Goal: Task Accomplishment & Management: Complete application form

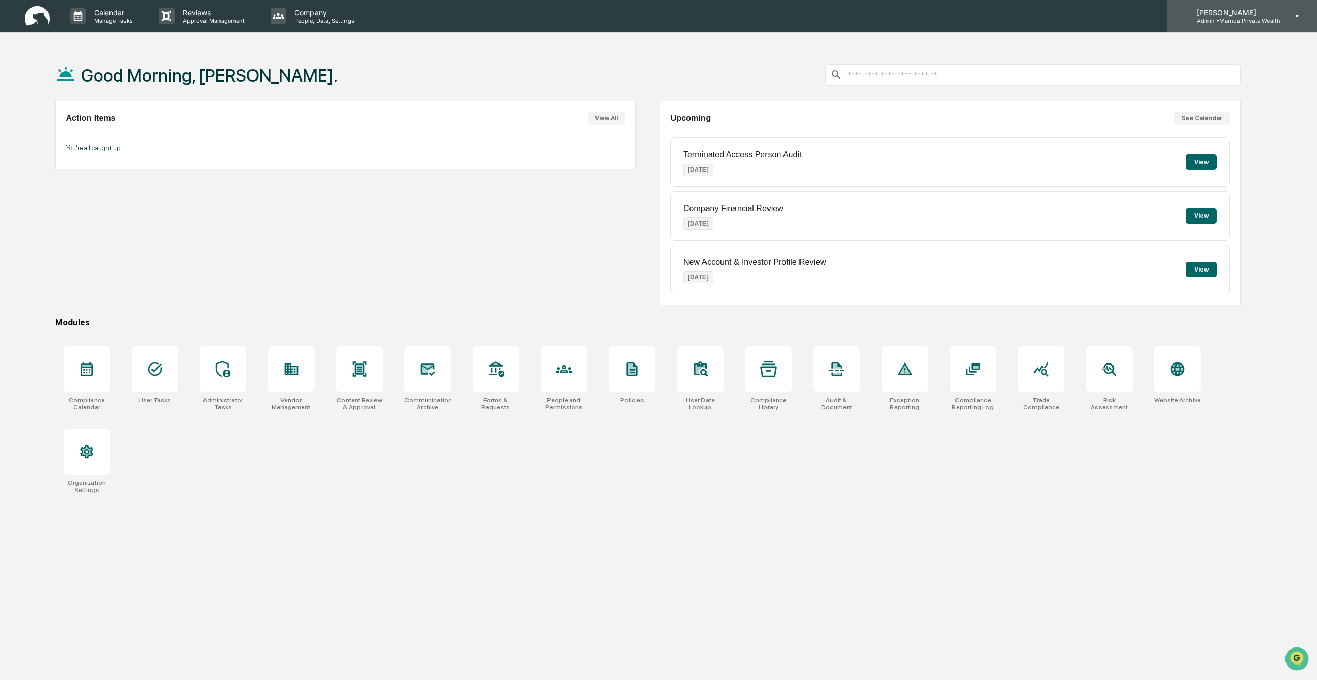
click at [1301, 18] on icon at bounding box center [1298, 16] width 18 height 10
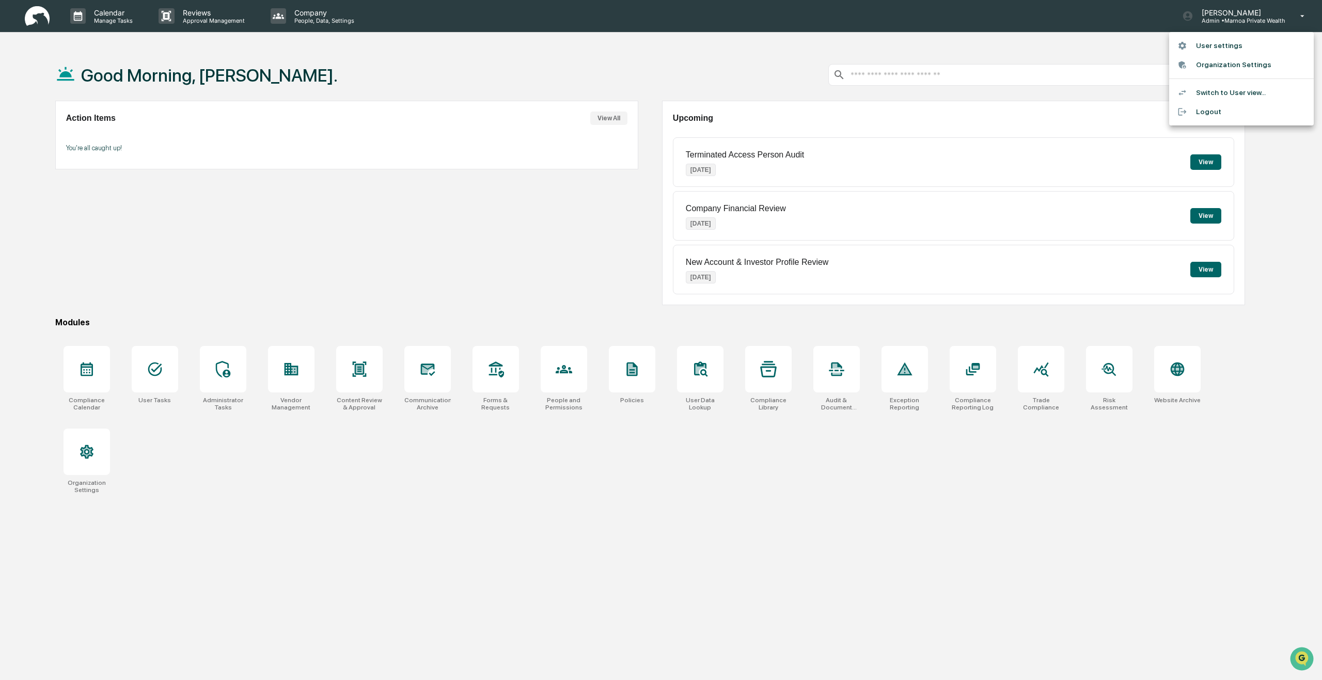
click at [1088, 46] on div at bounding box center [661, 340] width 1322 height 680
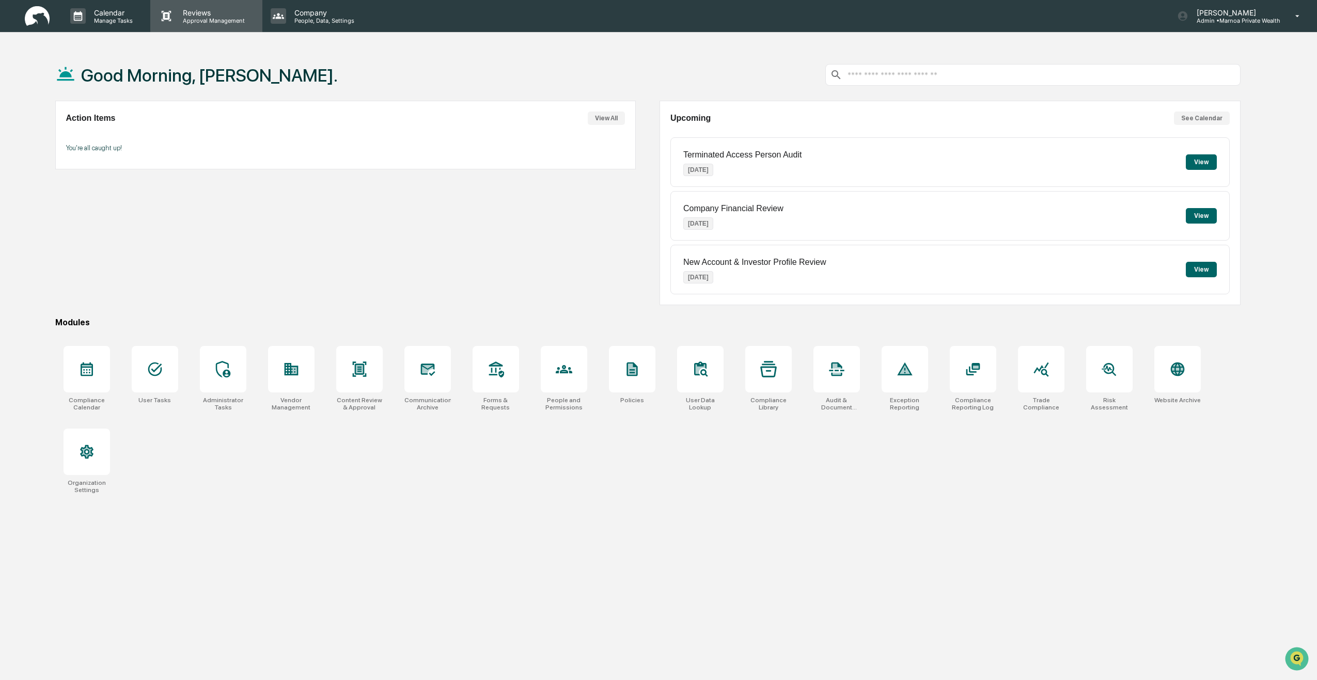
click at [200, 14] on p "Reviews" at bounding box center [212, 12] width 75 height 9
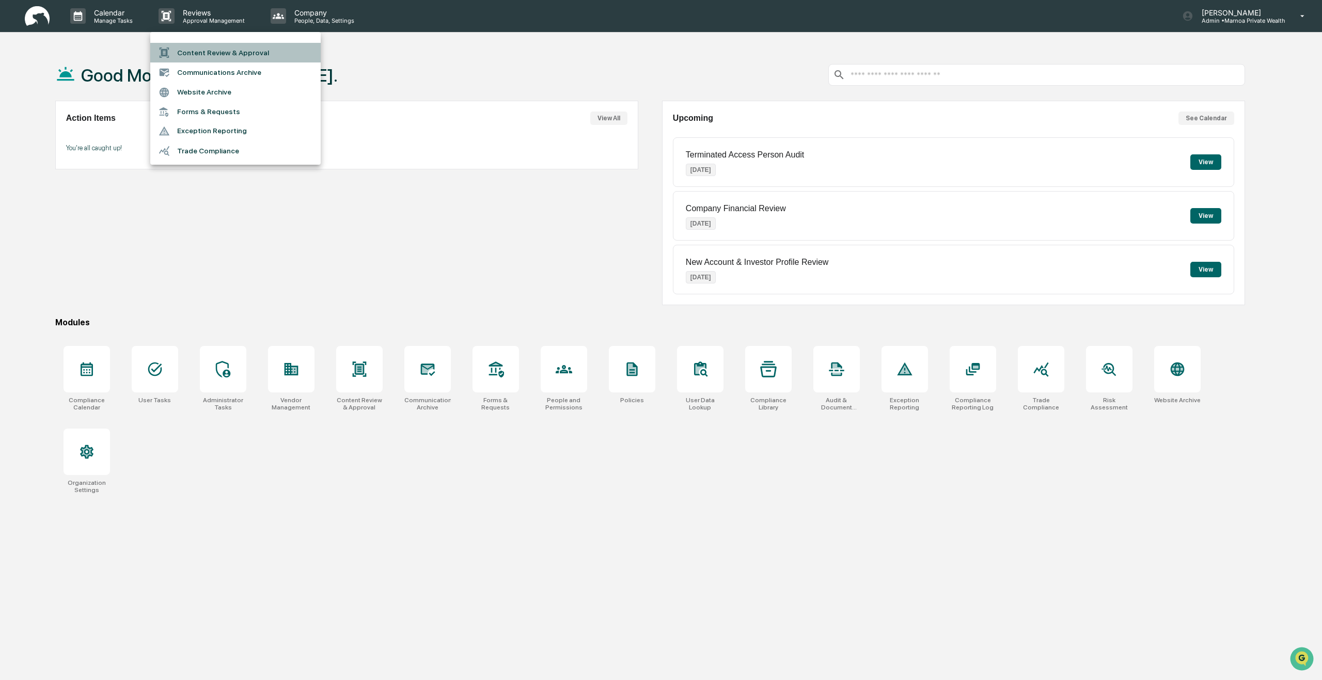
click at [202, 53] on li "Content Review & Approval" at bounding box center [235, 53] width 170 height 20
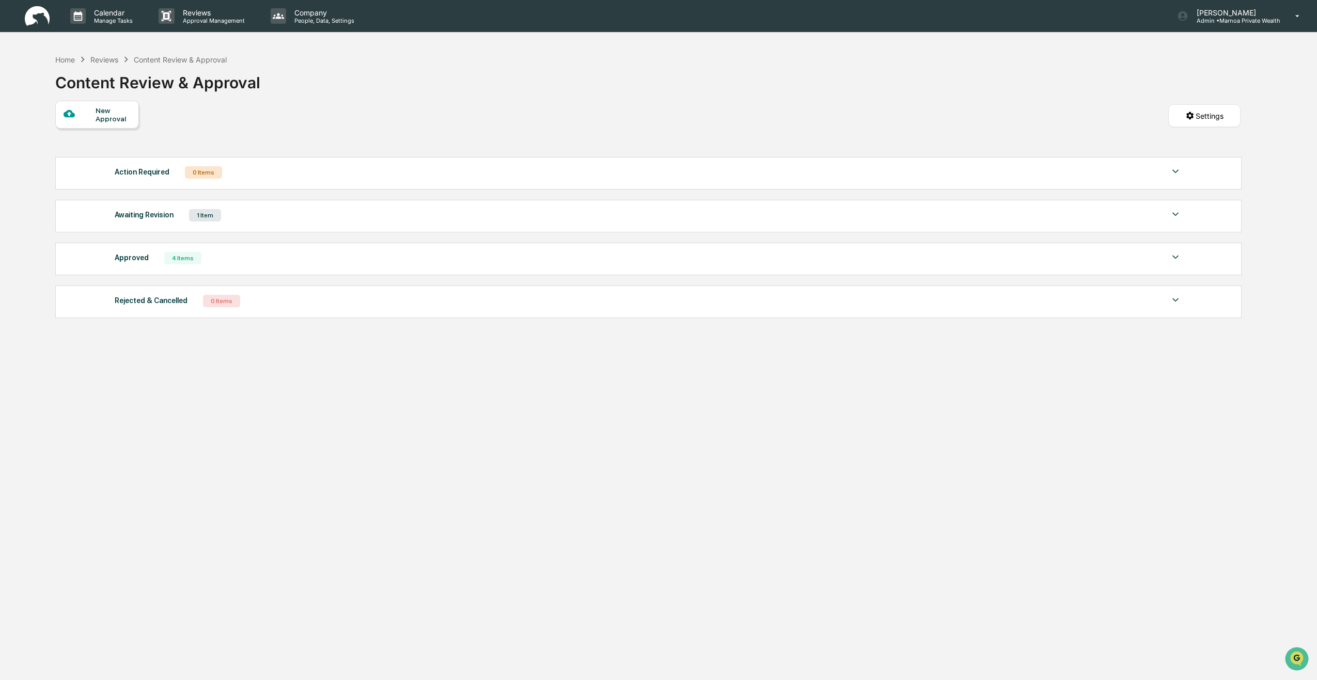
click at [113, 117] on div "New Approval" at bounding box center [113, 114] width 35 height 17
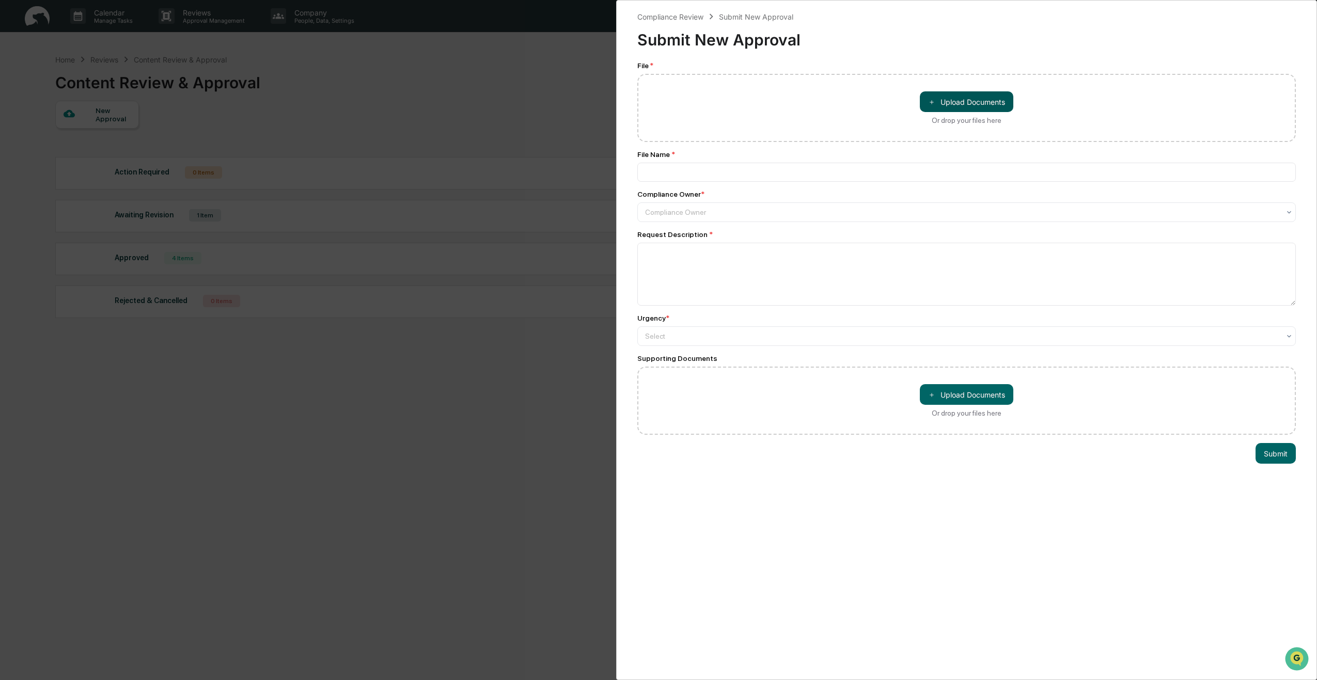
click at [945, 107] on button "＋ Upload Documents" at bounding box center [966, 101] width 93 height 21
type input "**********"
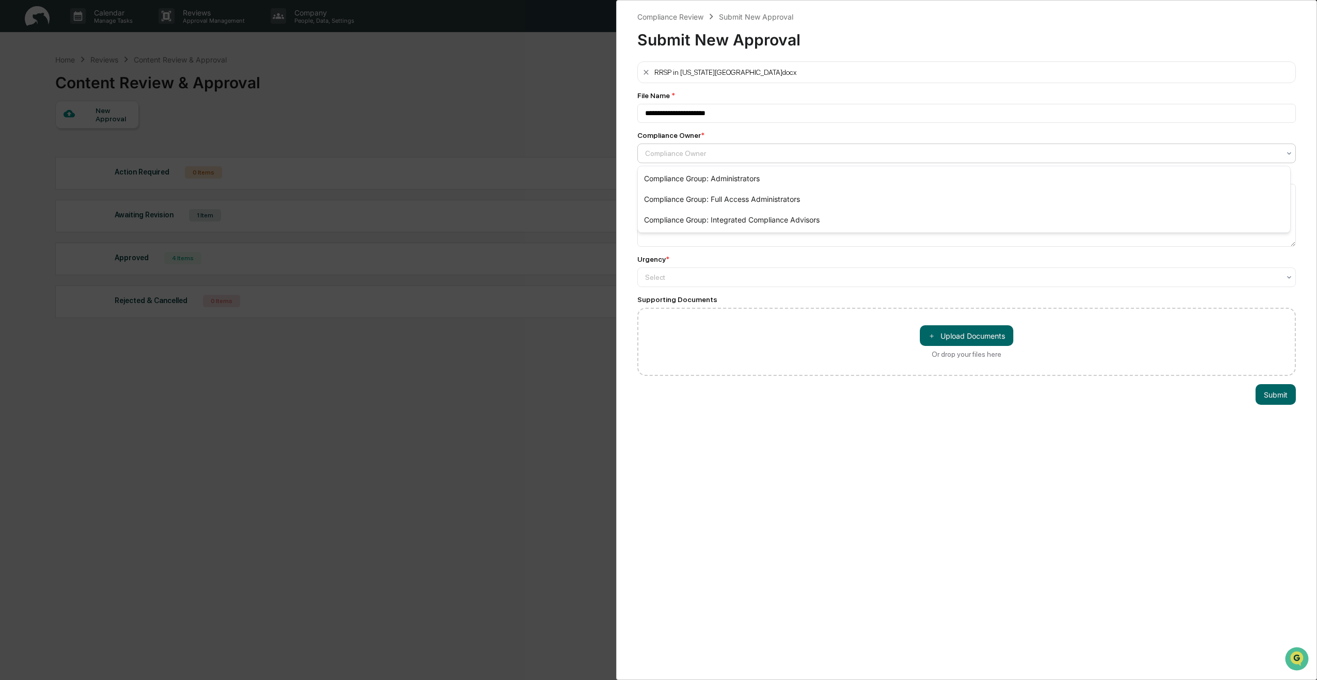
click at [719, 153] on div at bounding box center [962, 153] width 635 height 10
click at [718, 175] on div "Compliance Group: Administrators" at bounding box center [964, 178] width 652 height 21
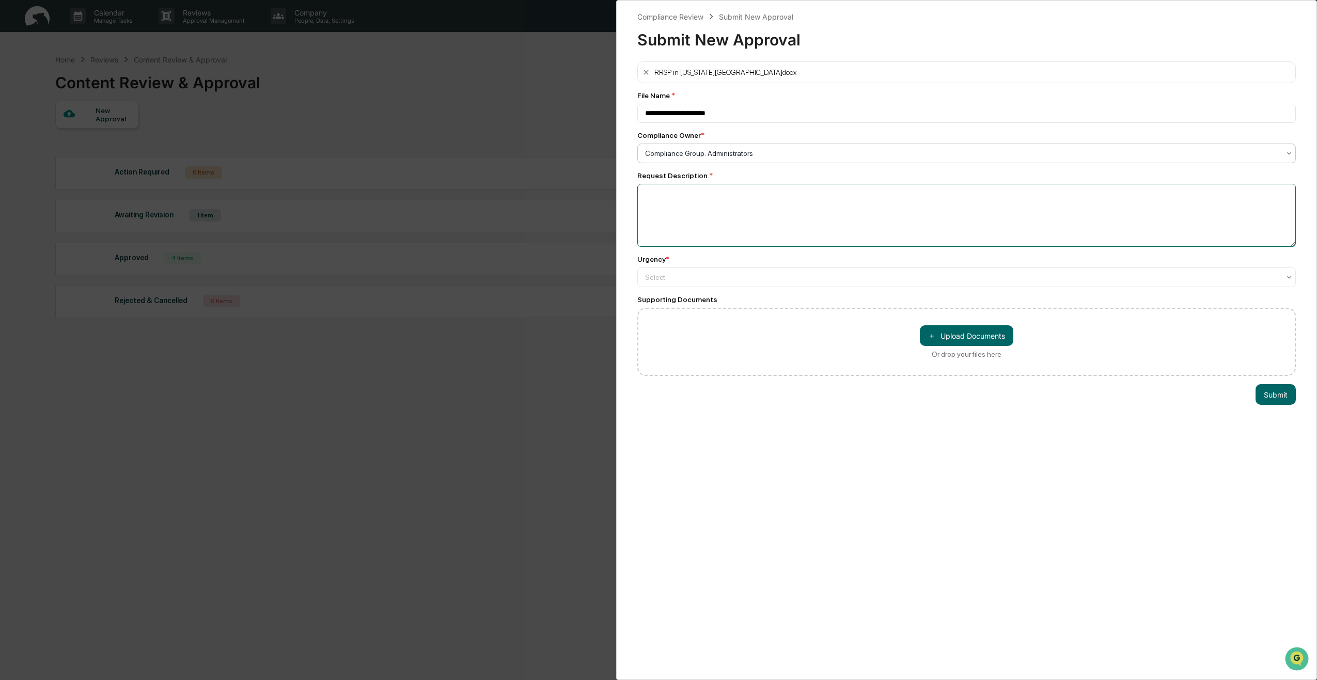
click at [694, 201] on textarea at bounding box center [966, 215] width 658 height 63
type textarea "**********"
click at [657, 276] on div at bounding box center [962, 277] width 635 height 10
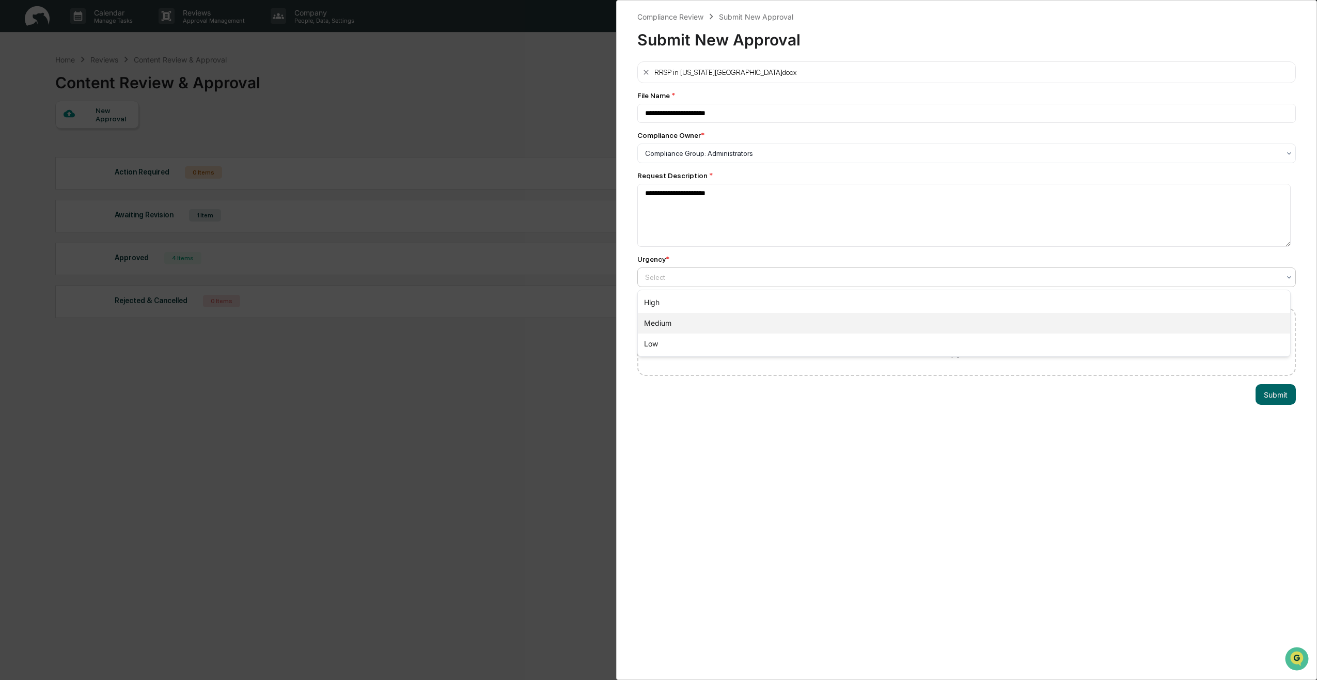
click at [662, 328] on div "Medium" at bounding box center [964, 323] width 652 height 21
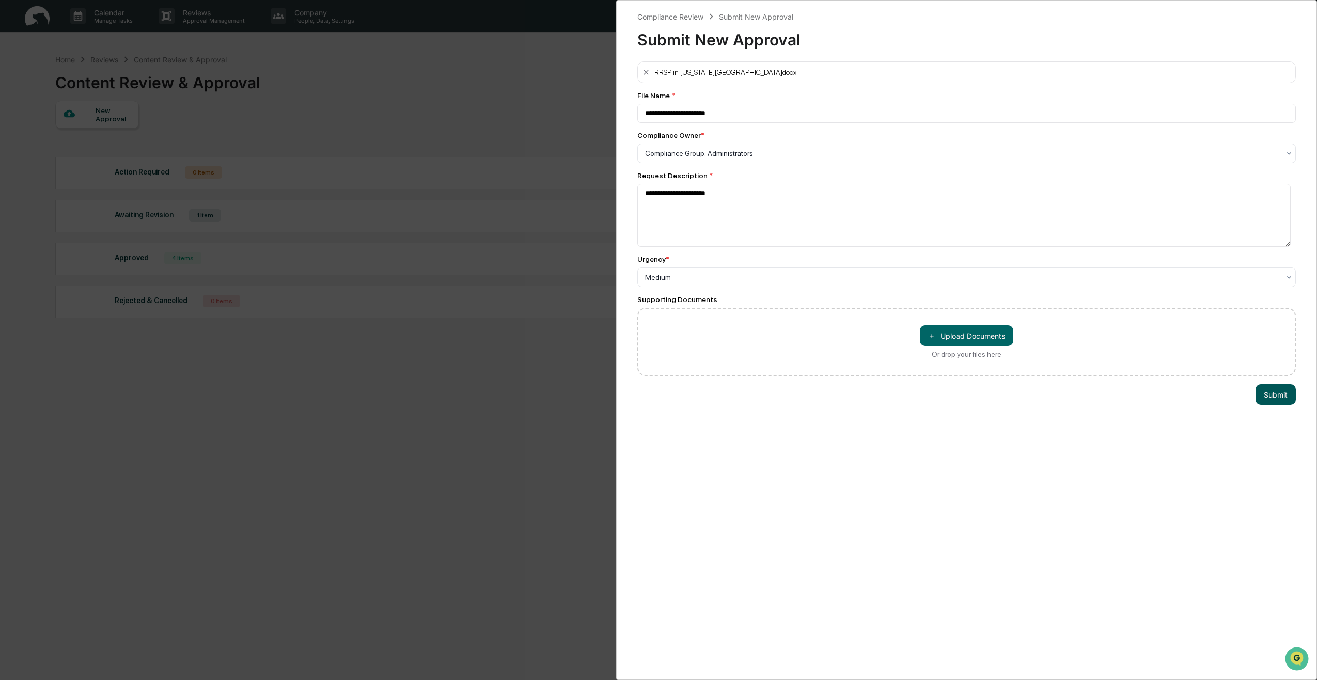
click at [1271, 396] on button "Submit" at bounding box center [1276, 394] width 40 height 21
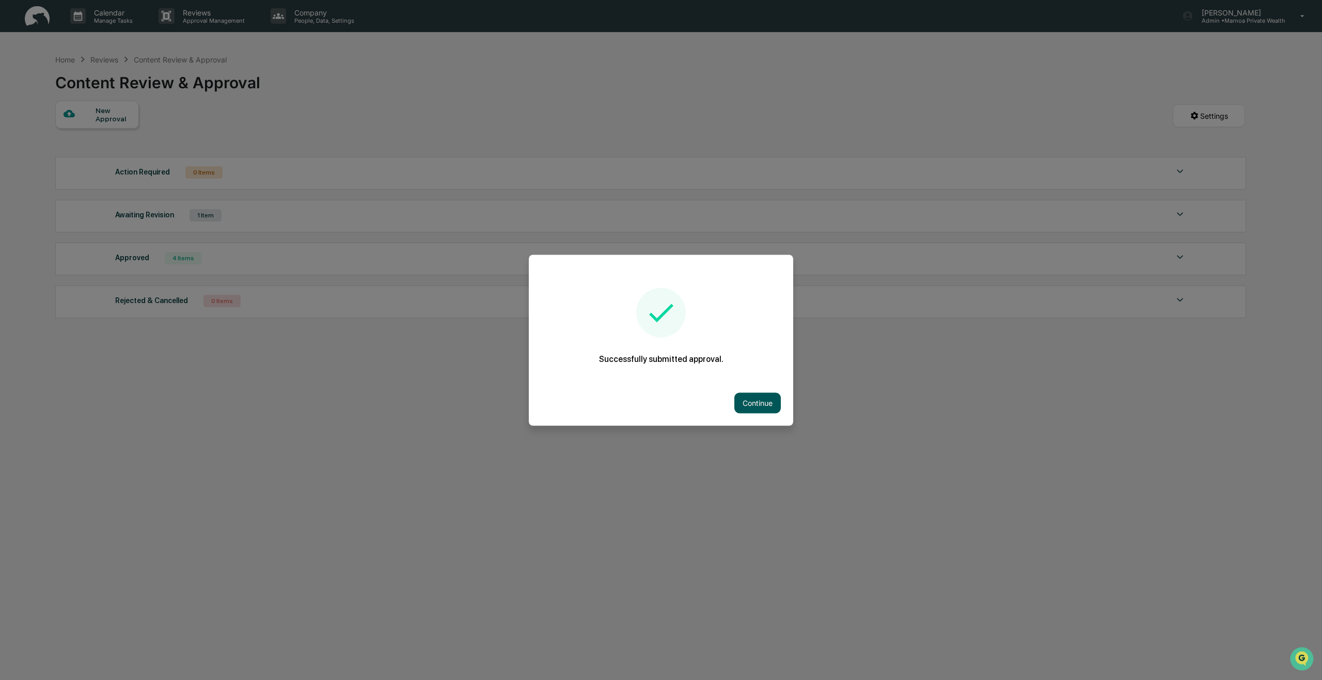
click at [764, 404] on button "Continue" at bounding box center [757, 403] width 46 height 21
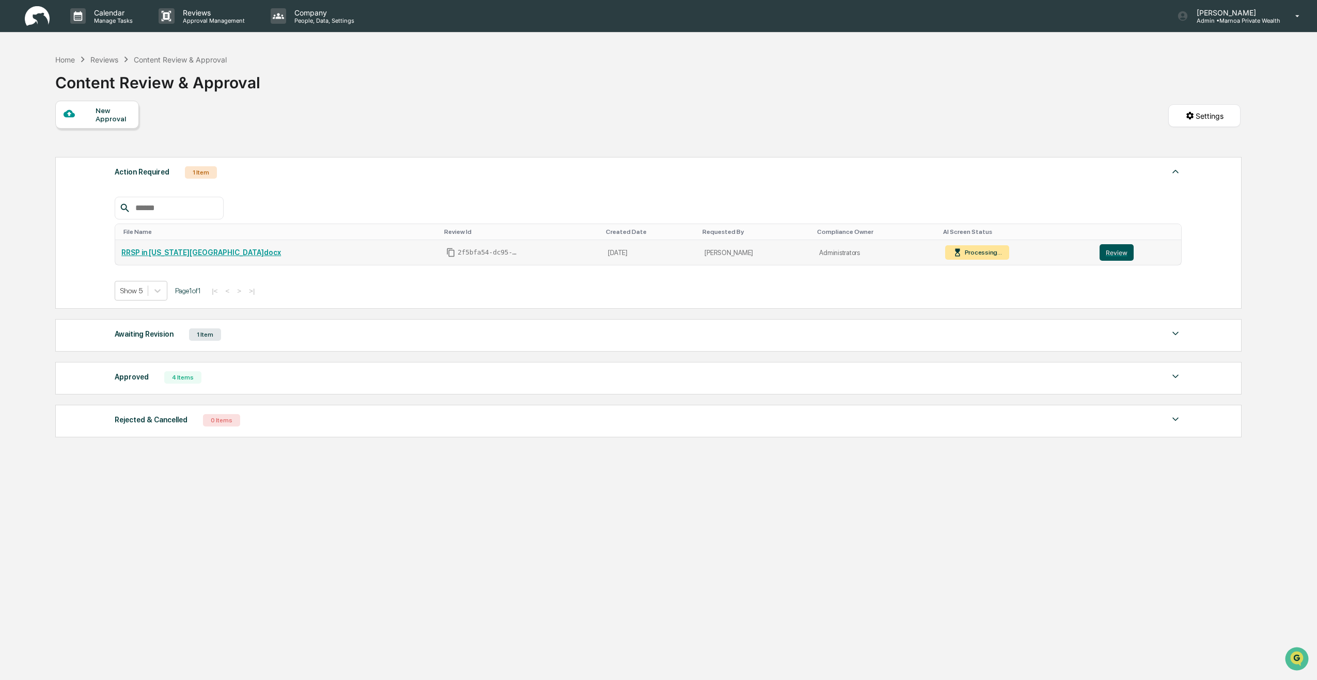
click at [1102, 251] on button "Review" at bounding box center [1117, 252] width 34 height 17
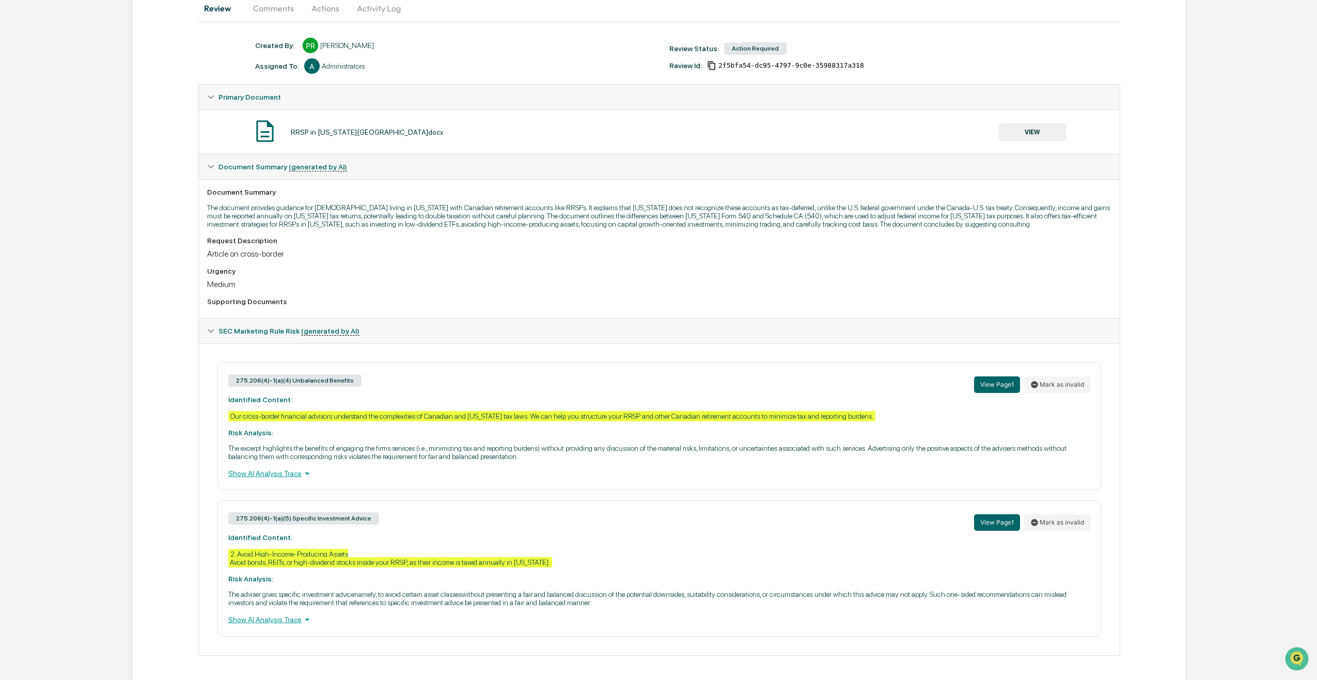
scroll to position [113, 0]
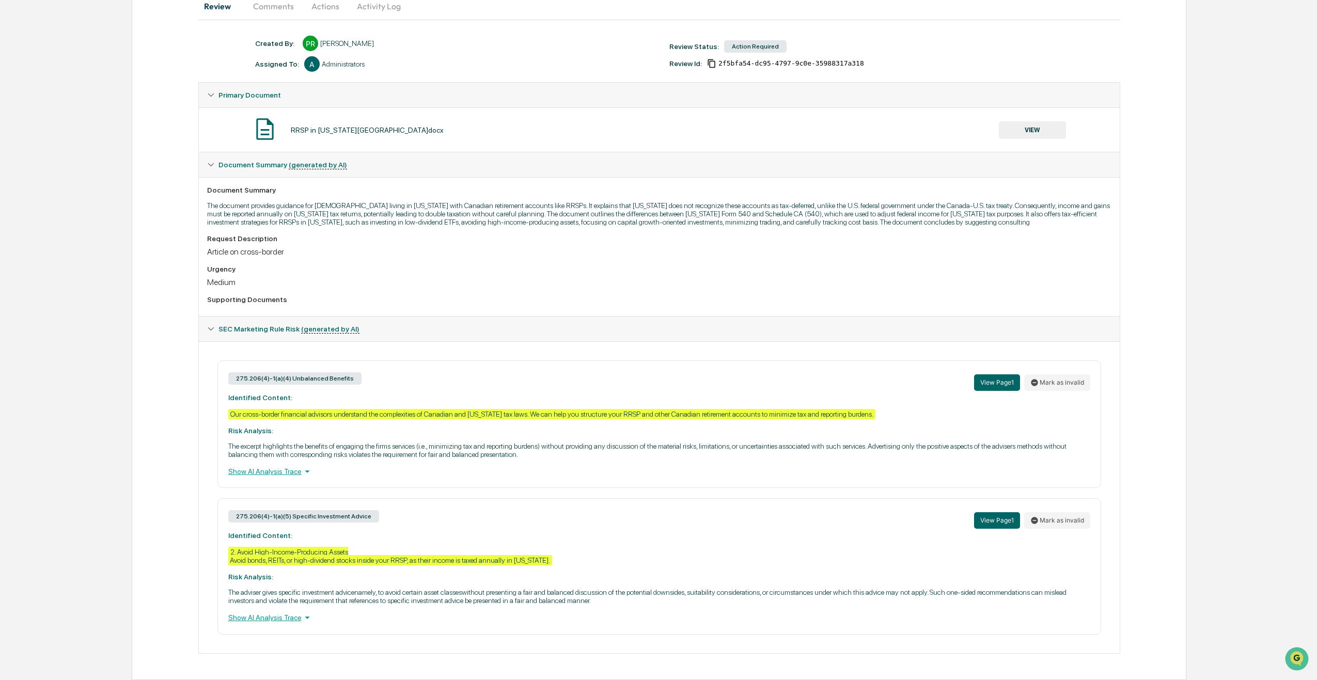
click at [302, 618] on icon at bounding box center [307, 617] width 11 height 11
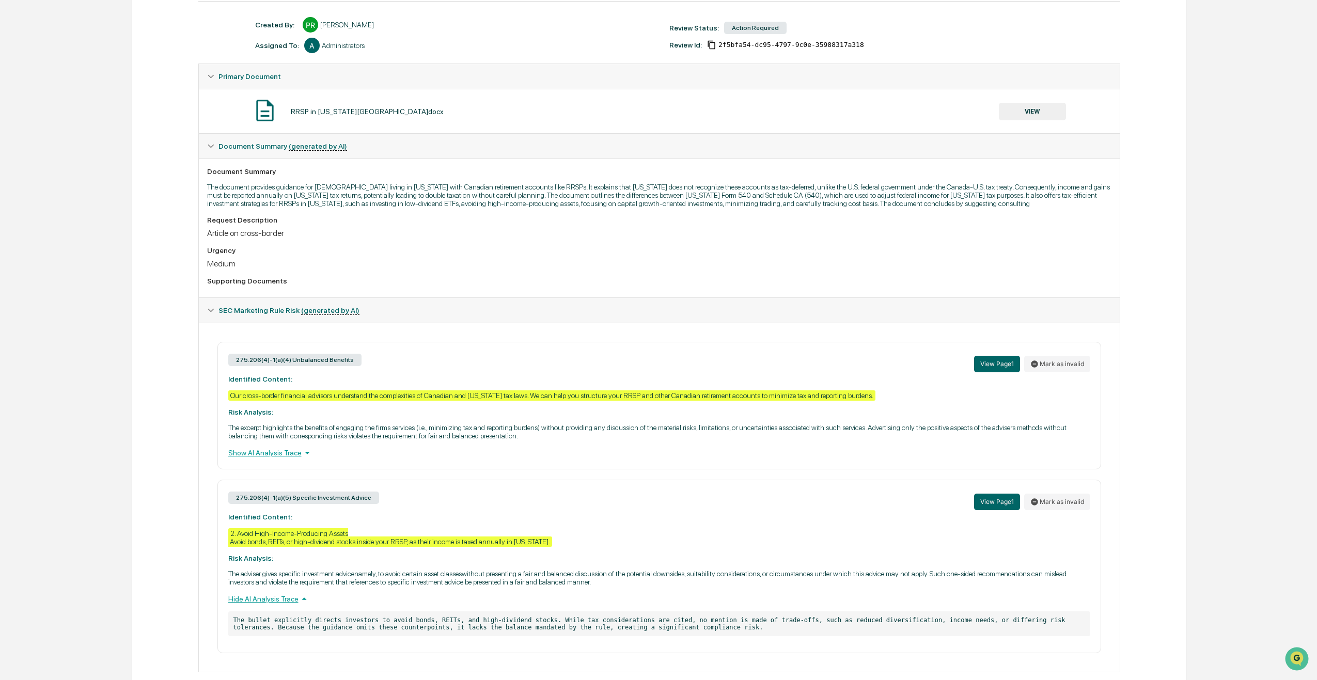
scroll to position [150, 0]
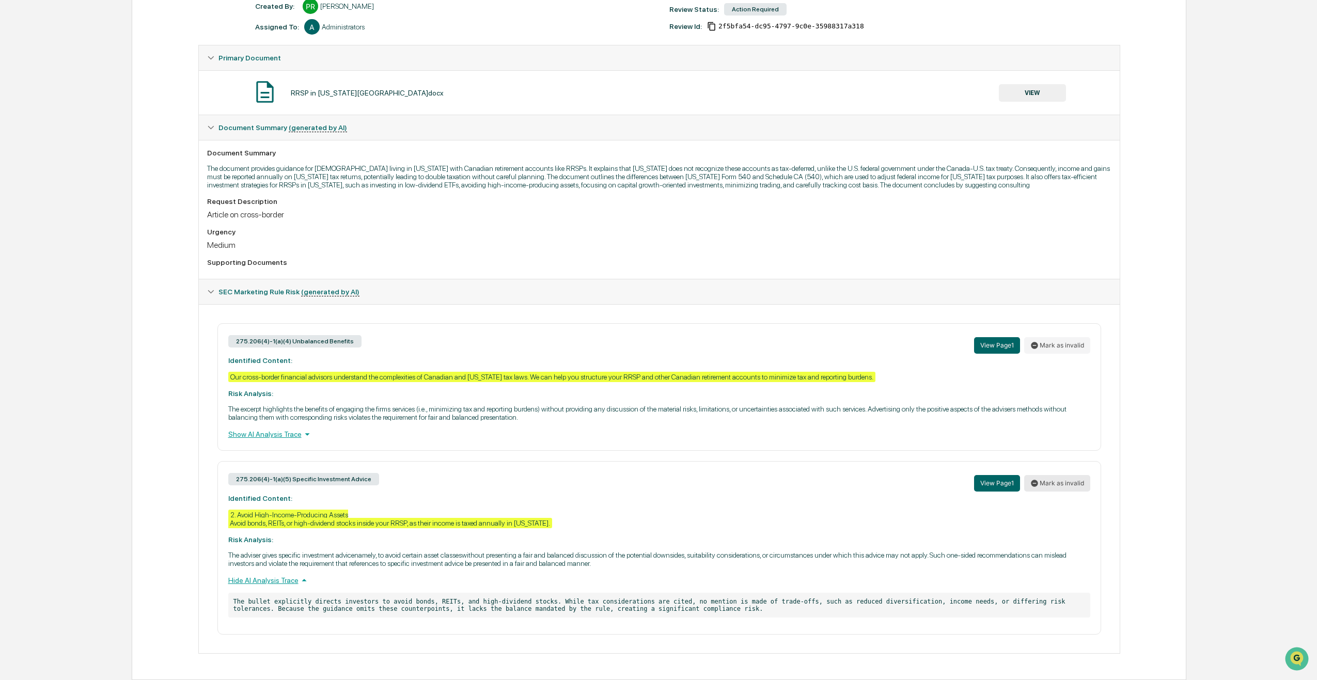
click at [1070, 483] on button "Mark as invalid" at bounding box center [1057, 483] width 66 height 17
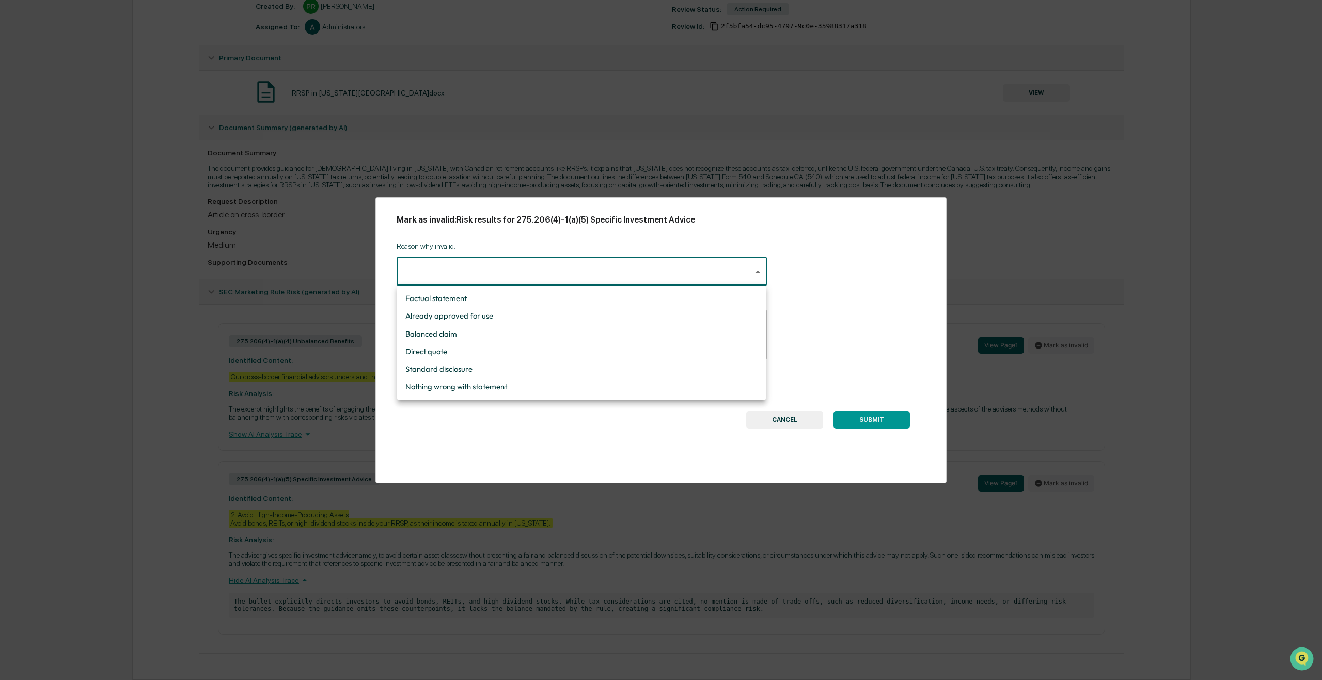
click at [456, 275] on body "Calendar Manage Tasks Reviews Approval Management Company People, Data, Setting…" at bounding box center [661, 265] width 1322 height 830
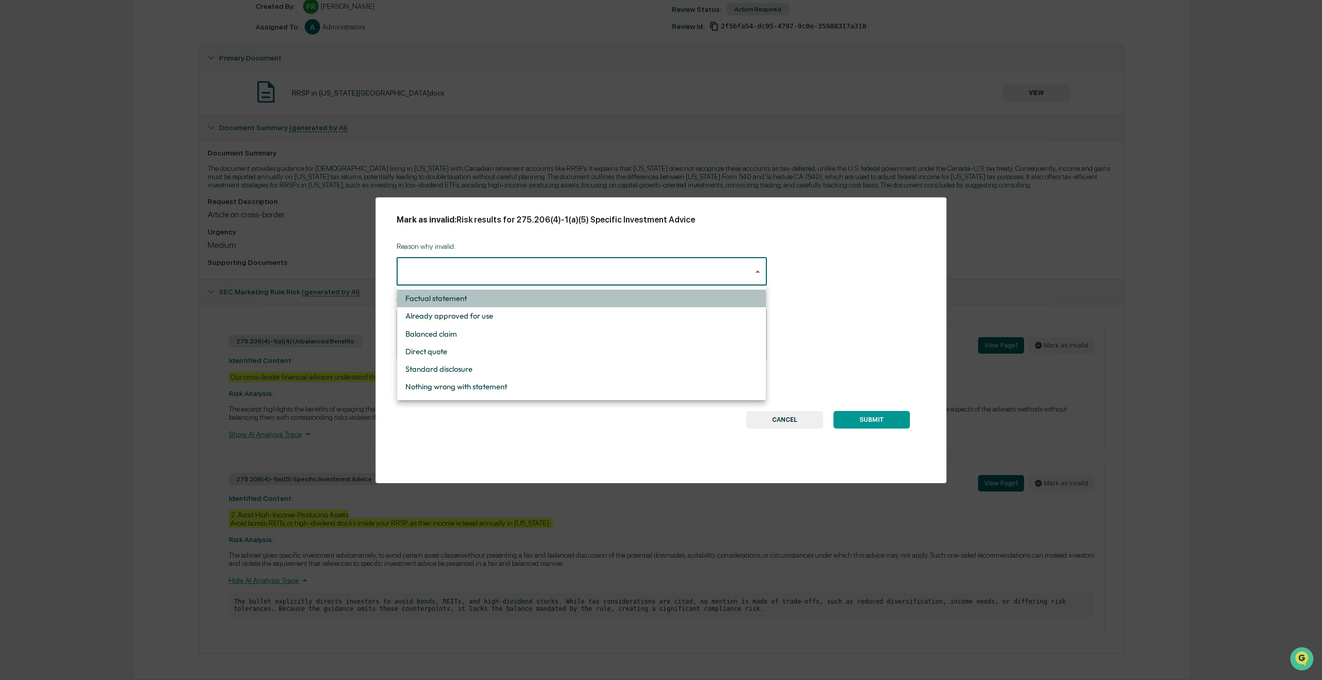
click at [439, 296] on li "Factual statement" at bounding box center [581, 299] width 369 height 18
type input "**********"
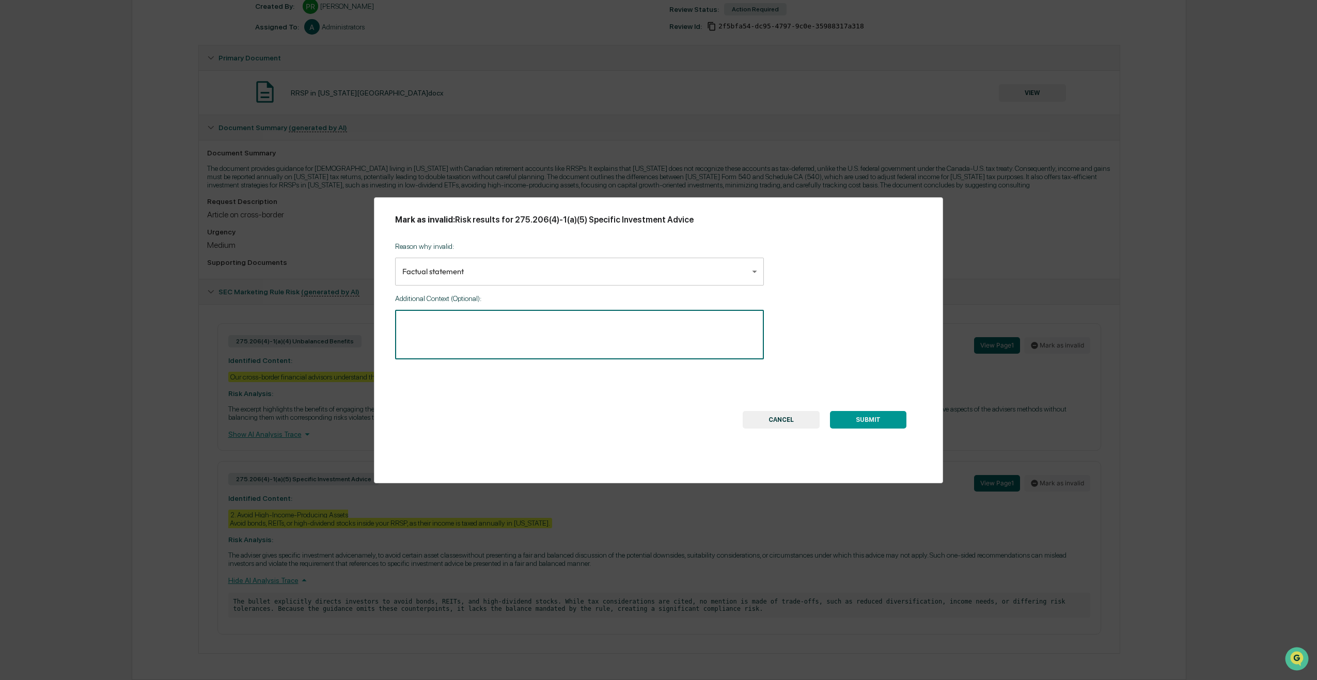
click at [417, 319] on textarea at bounding box center [579, 335] width 354 height 33
type textarea "**********"
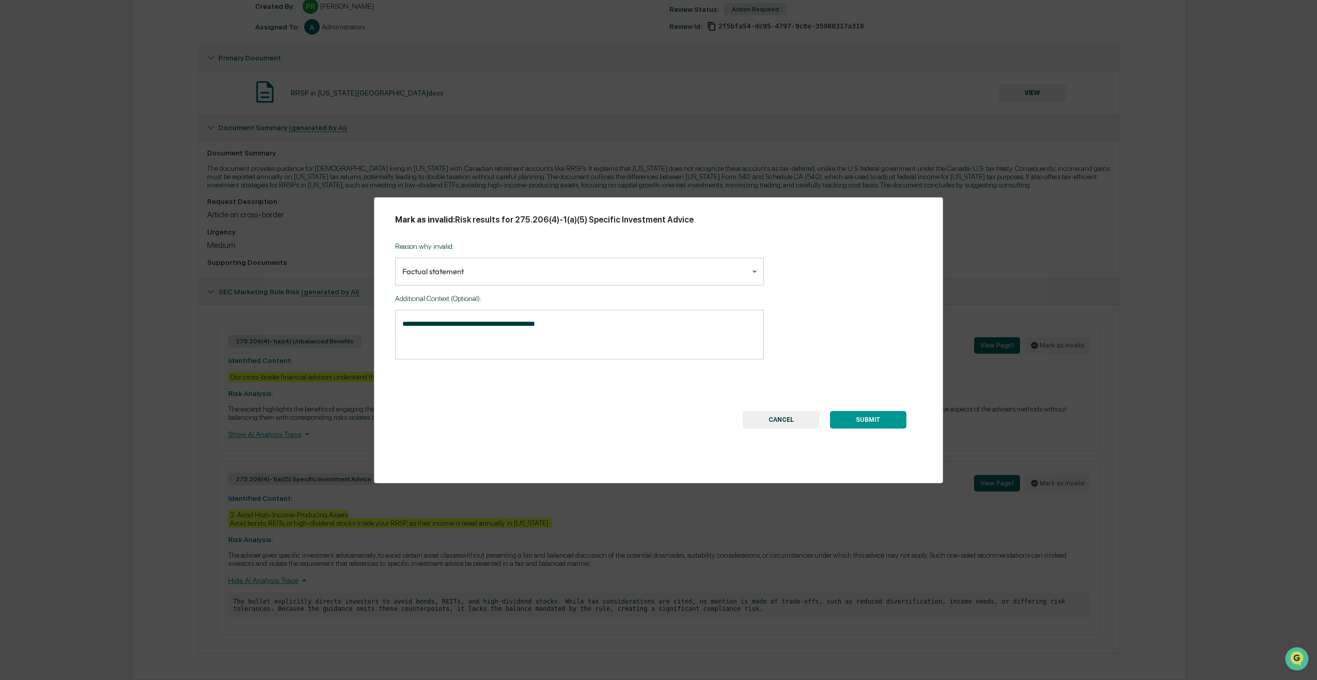
click at [871, 423] on button "SUBMIT" at bounding box center [868, 420] width 76 height 18
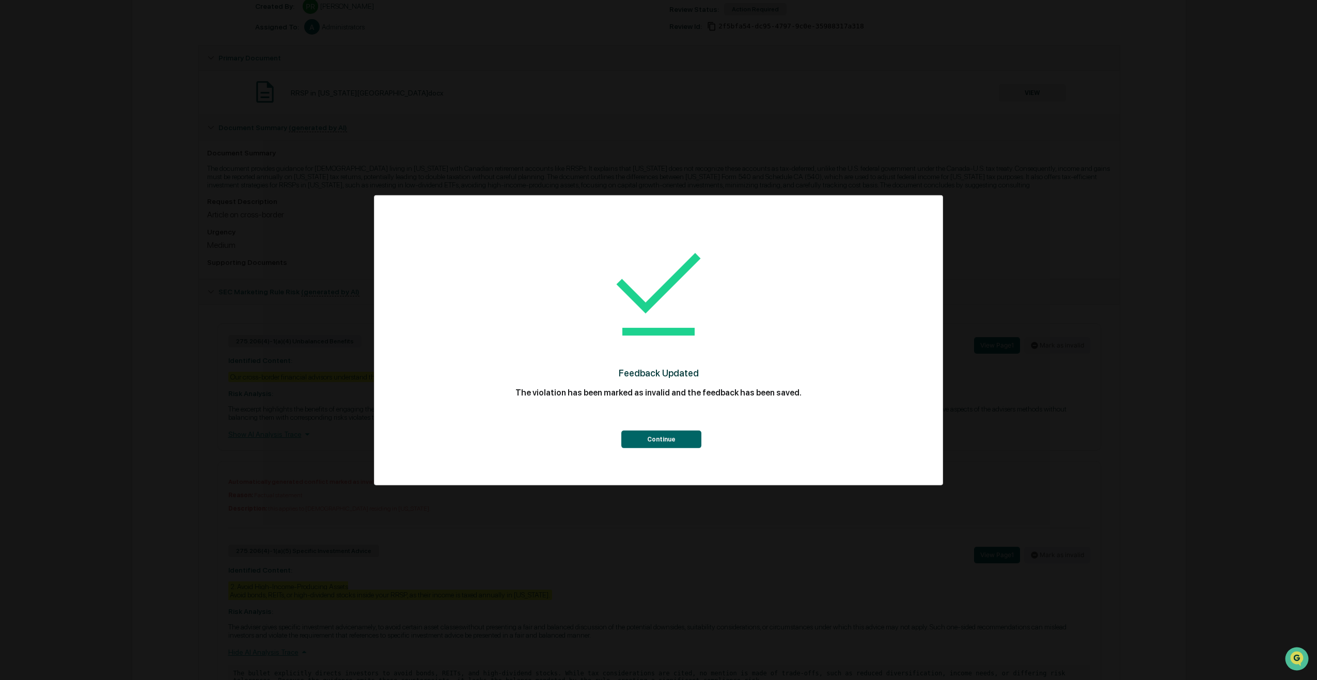
click at [661, 434] on button "Continue" at bounding box center [661, 440] width 80 height 18
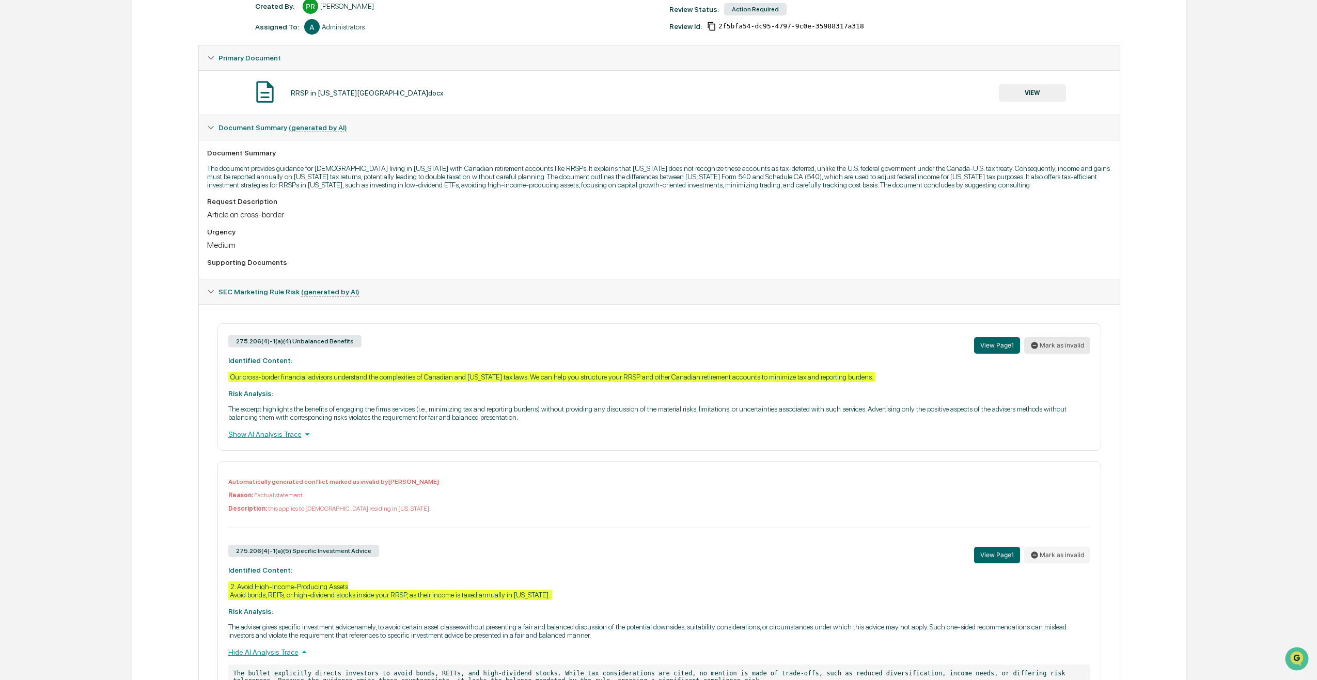
click at [1066, 349] on button "Mark as invalid" at bounding box center [1057, 345] width 66 height 17
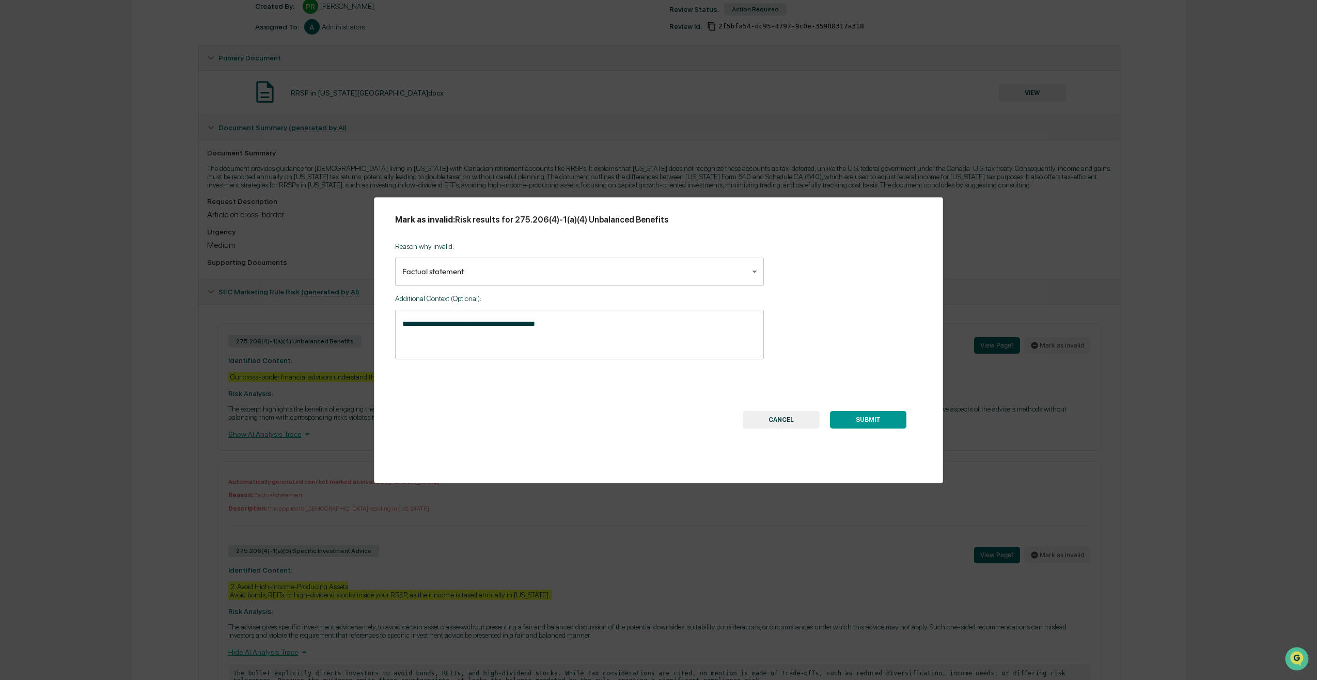
click at [870, 419] on button "SUBMIT" at bounding box center [868, 420] width 76 height 18
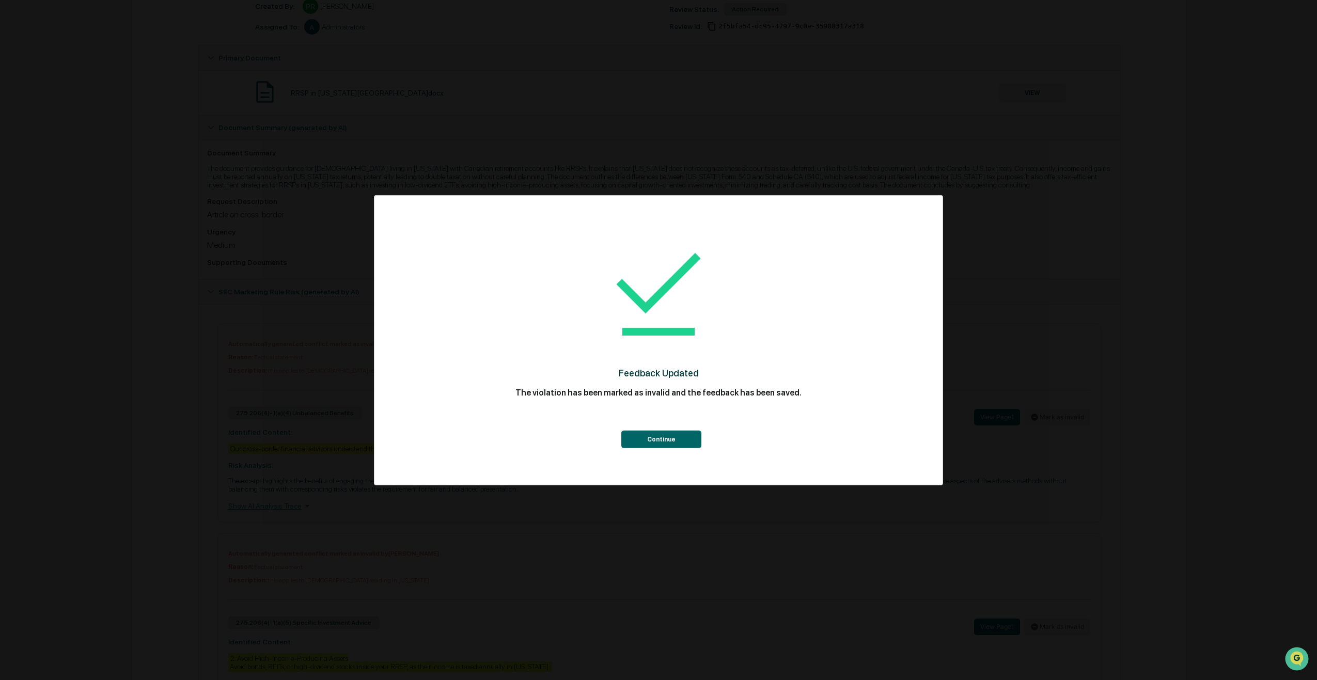
click at [654, 435] on button "Continue" at bounding box center [661, 440] width 80 height 18
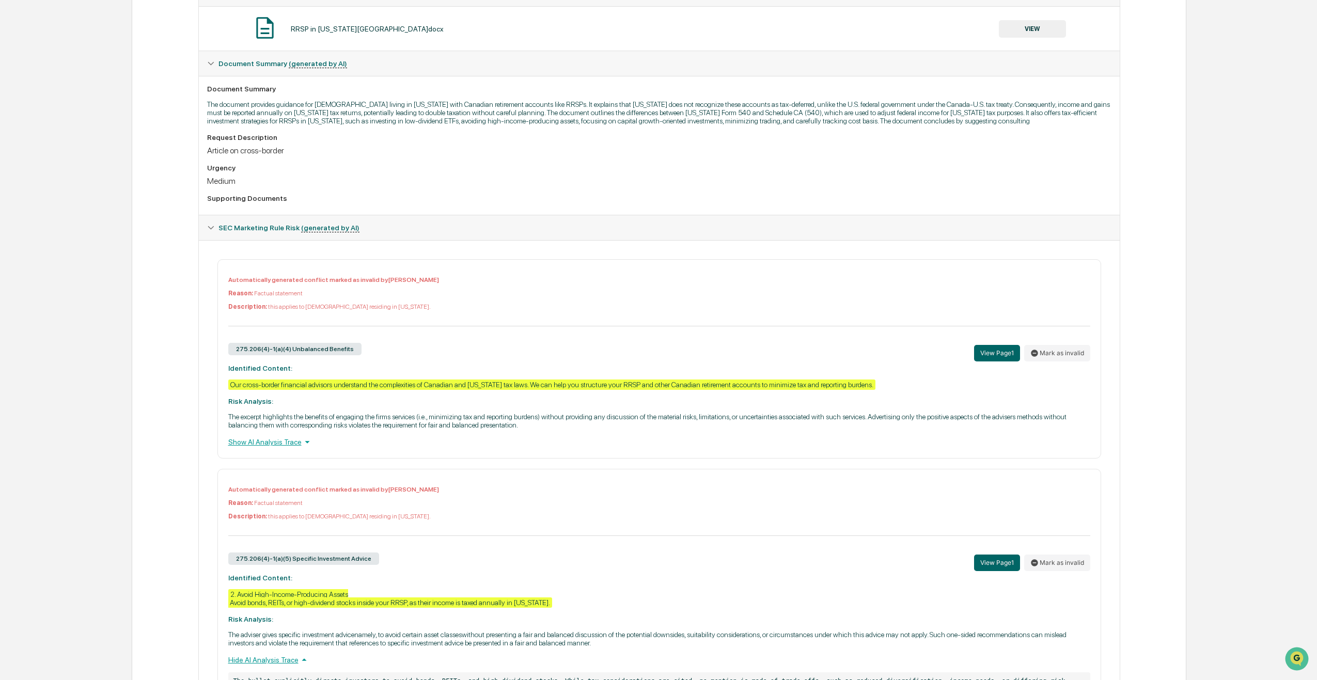
scroll to position [0, 0]
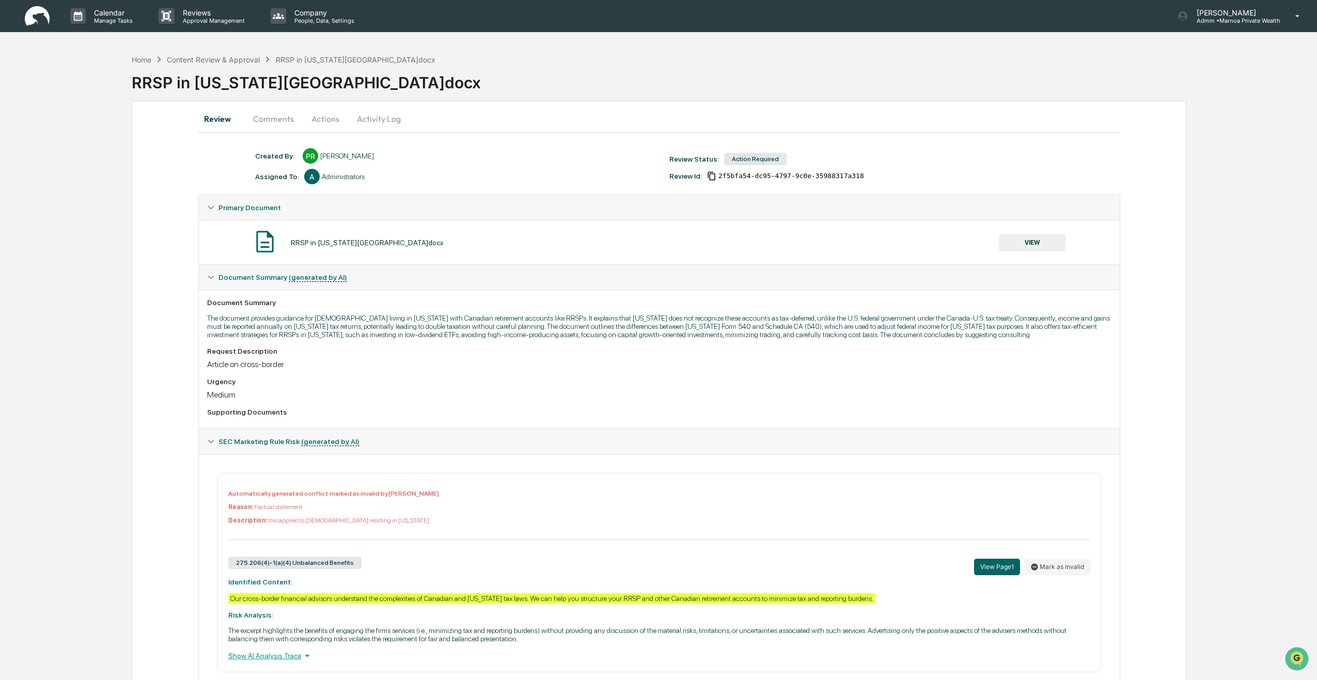
click at [267, 119] on button "Comments" at bounding box center [273, 118] width 57 height 25
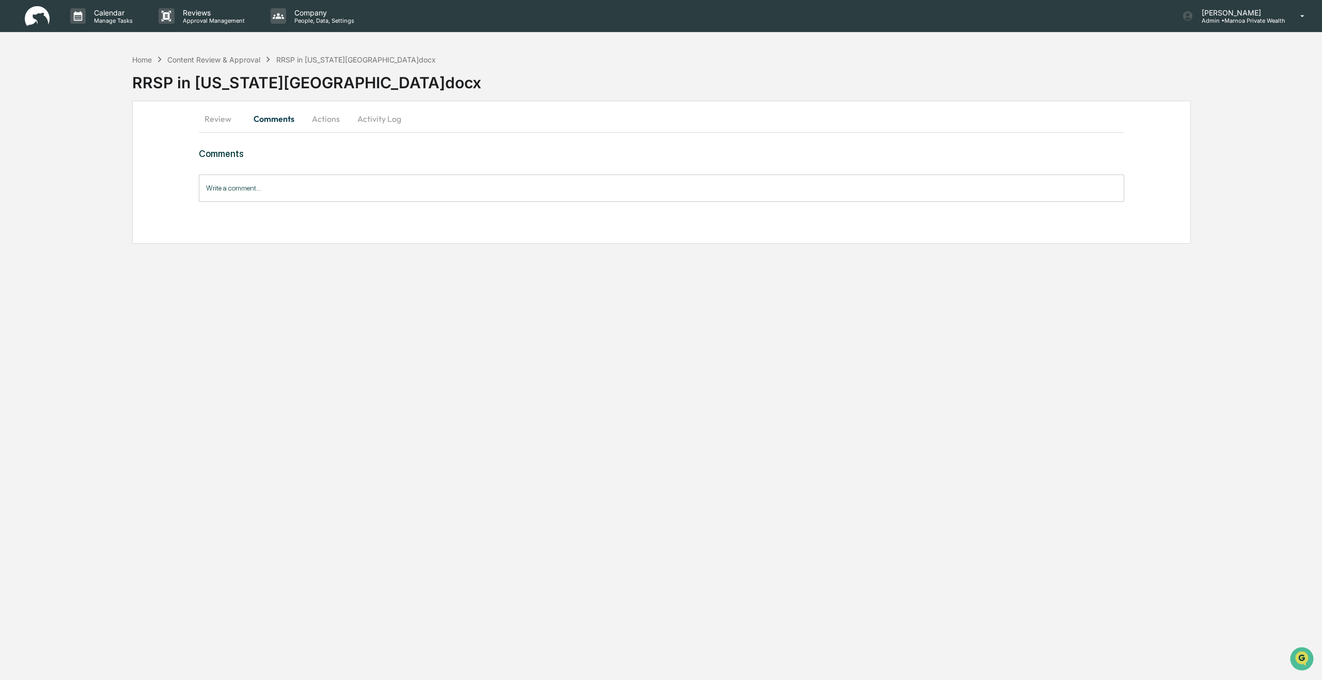
click at [275, 189] on input "Write a comment..." at bounding box center [661, 188] width 925 height 27
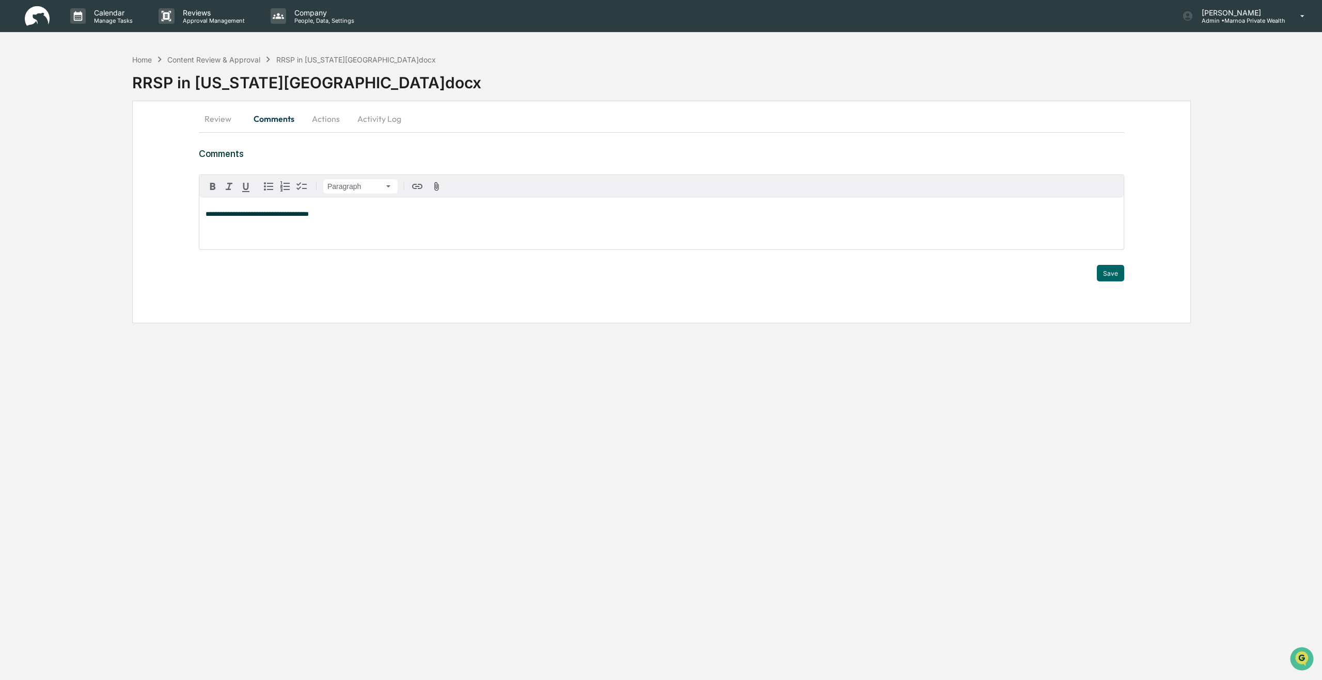
click at [318, 122] on button "Actions" at bounding box center [326, 118] width 46 height 25
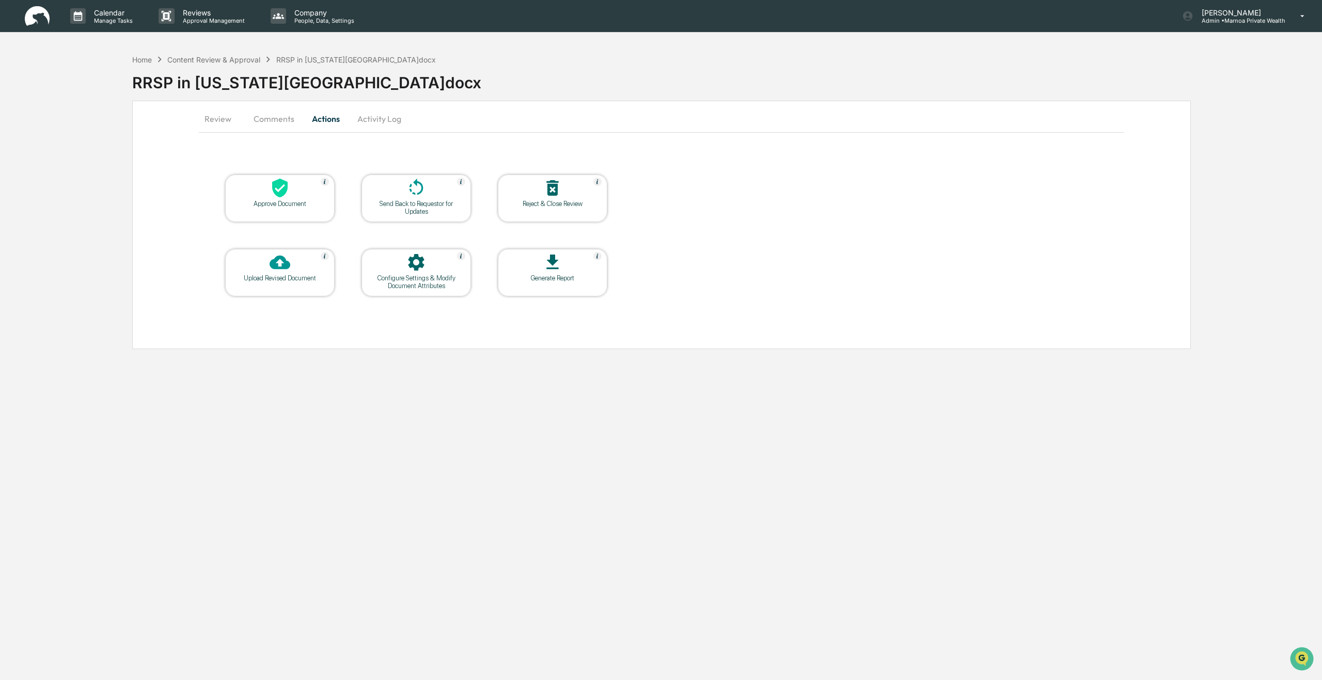
click at [273, 120] on button "Comments" at bounding box center [273, 118] width 57 height 25
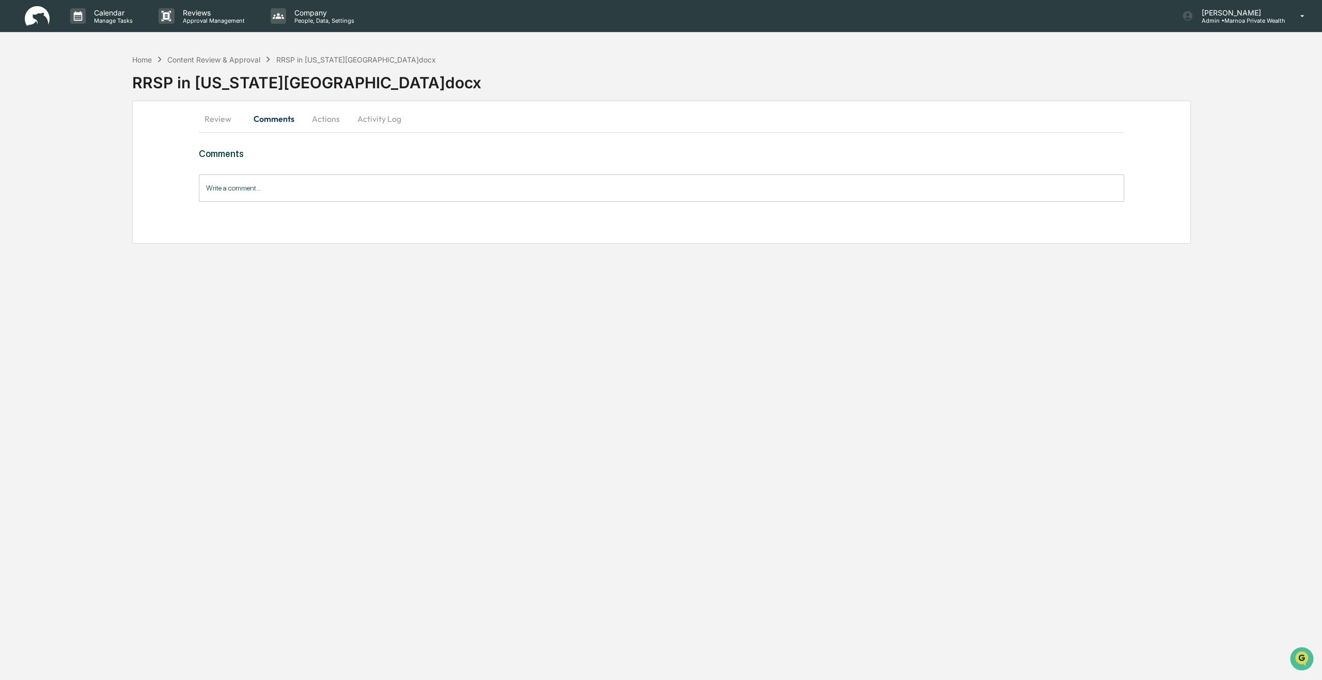
click at [249, 185] on input "Write a comment..." at bounding box center [661, 188] width 925 height 27
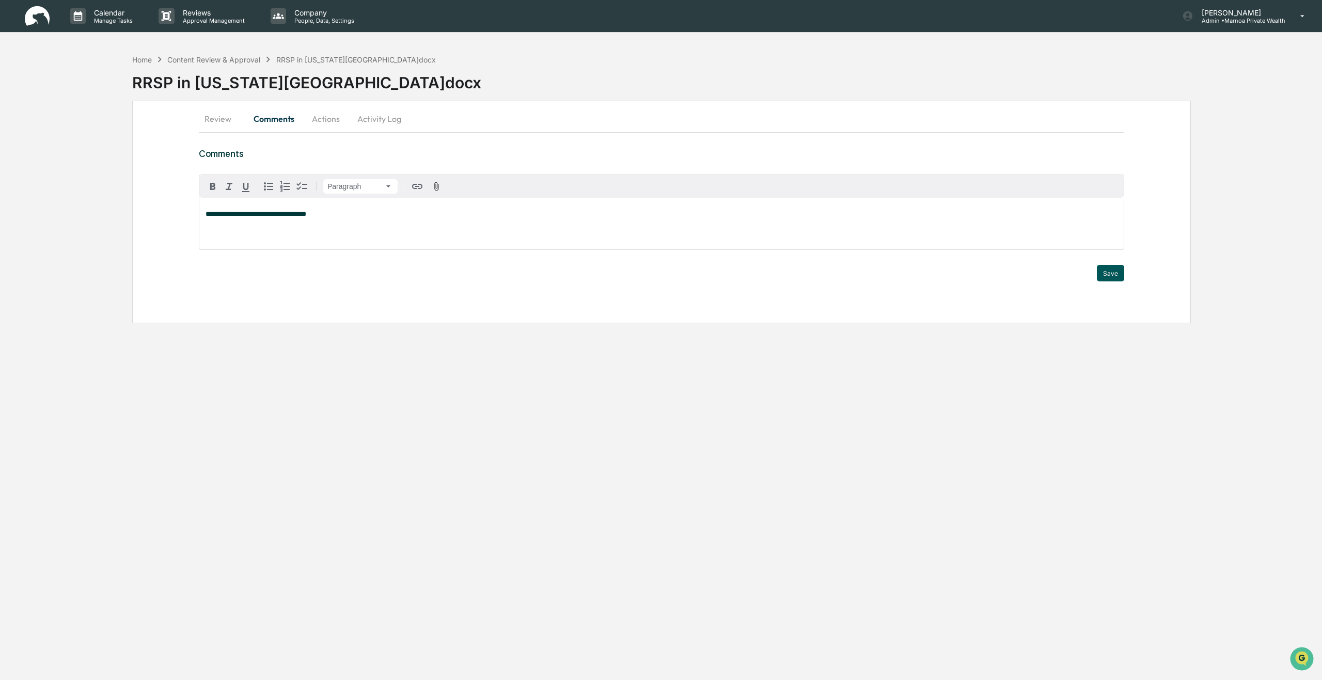
click at [1110, 276] on button "Save" at bounding box center [1110, 273] width 27 height 17
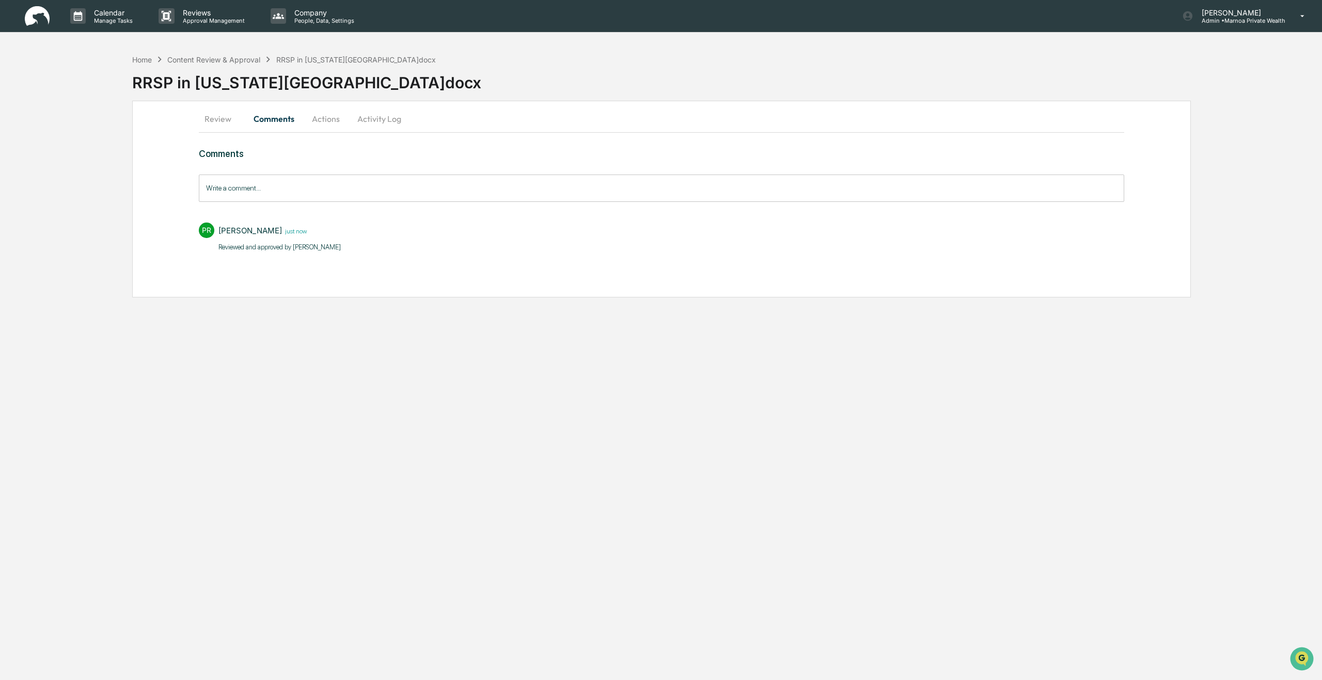
click at [324, 121] on button "Actions" at bounding box center [326, 118] width 46 height 25
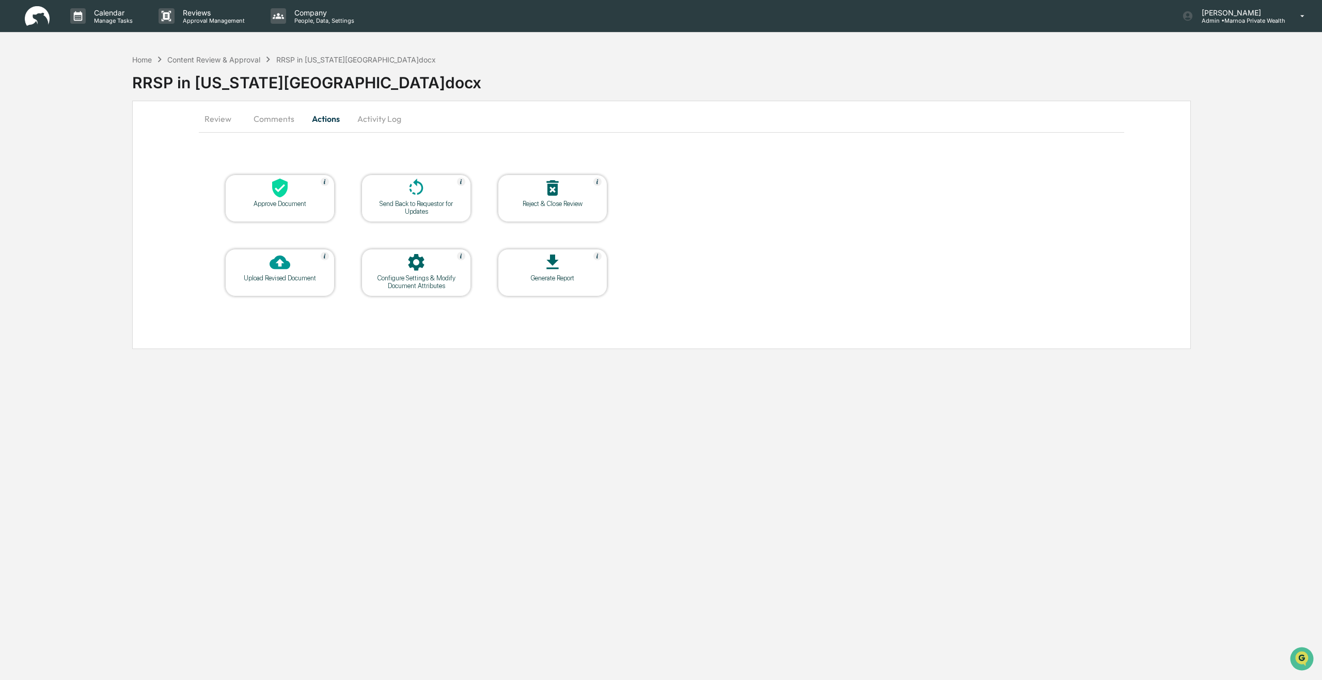
click at [292, 202] on div "Approve Document" at bounding box center [279, 204] width 93 height 8
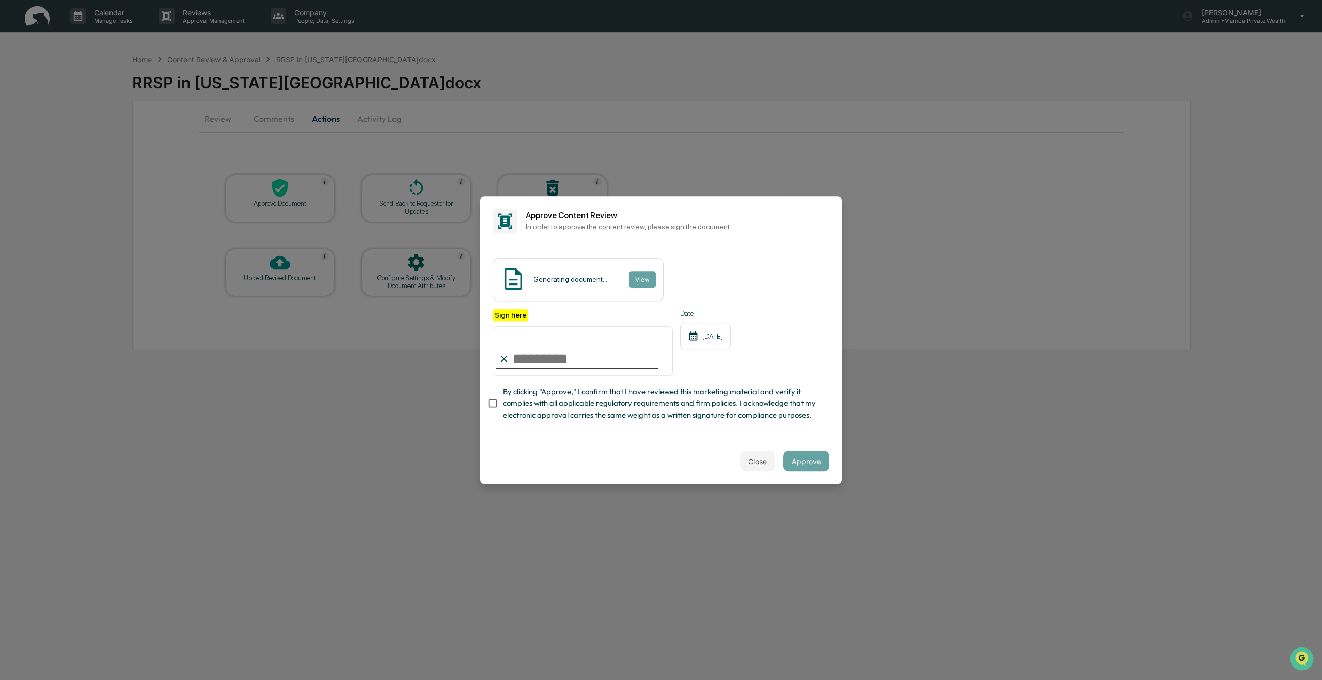
click at [524, 360] on input "Sign here" at bounding box center [583, 351] width 180 height 50
type input "**********"
click at [813, 466] on button "Approve" at bounding box center [806, 461] width 46 height 21
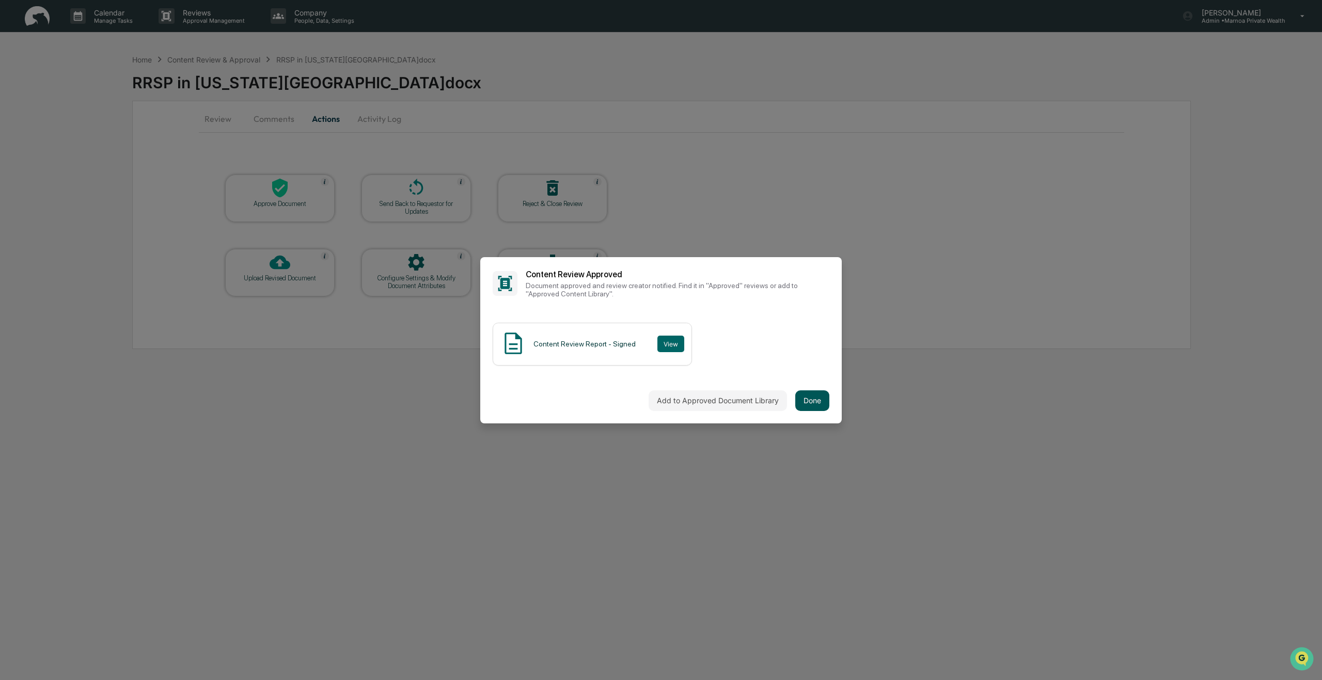
click at [817, 400] on button "Done" at bounding box center [812, 400] width 34 height 21
